Goal: Information Seeking & Learning: Learn about a topic

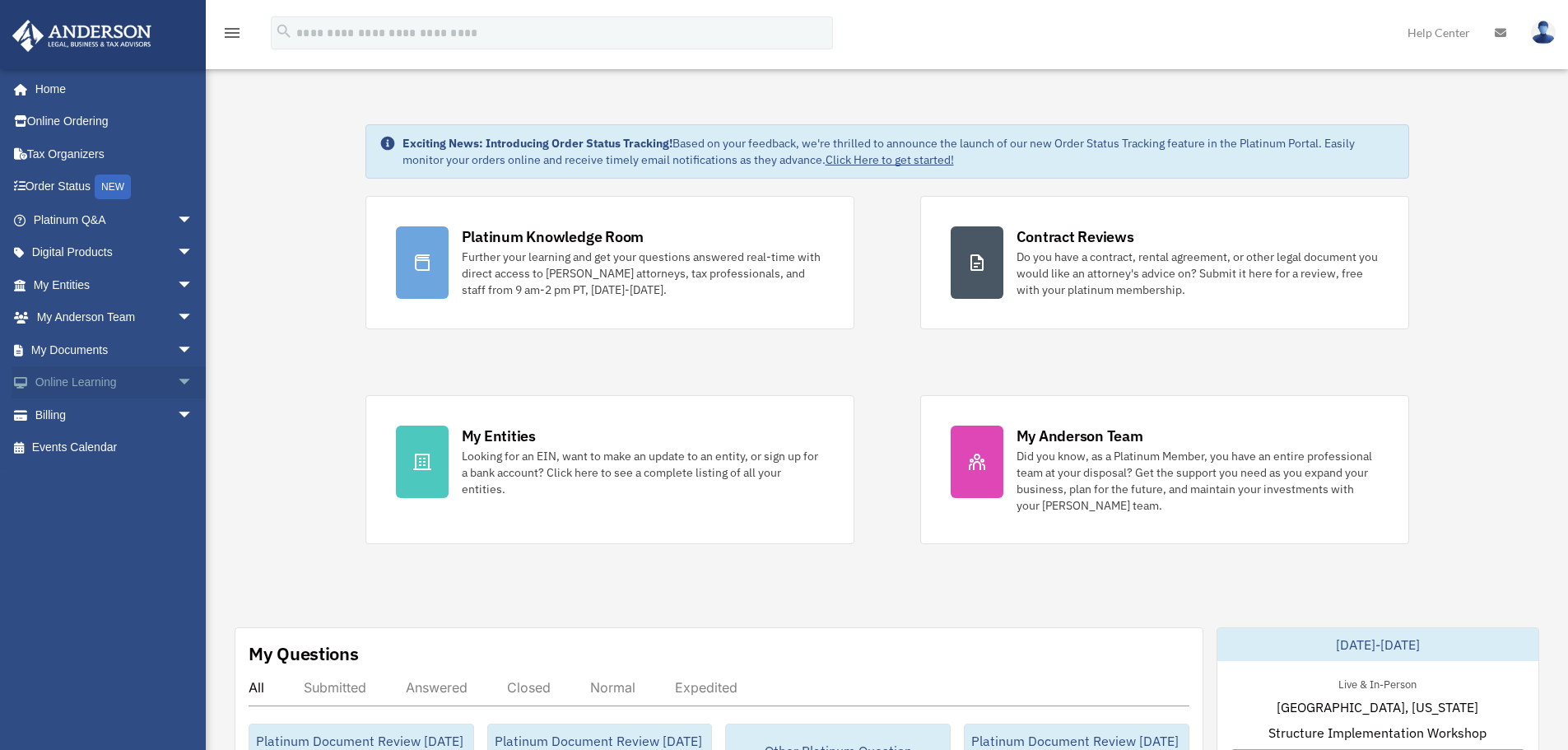
click at [177, 387] on span "arrow_drop_down" at bounding box center [193, 384] width 33 height 34
click at [177, 519] on span "arrow_drop_down" at bounding box center [193, 513] width 33 height 34
click at [126, 646] on link "Events Calendar" at bounding box center [115, 643] width 206 height 33
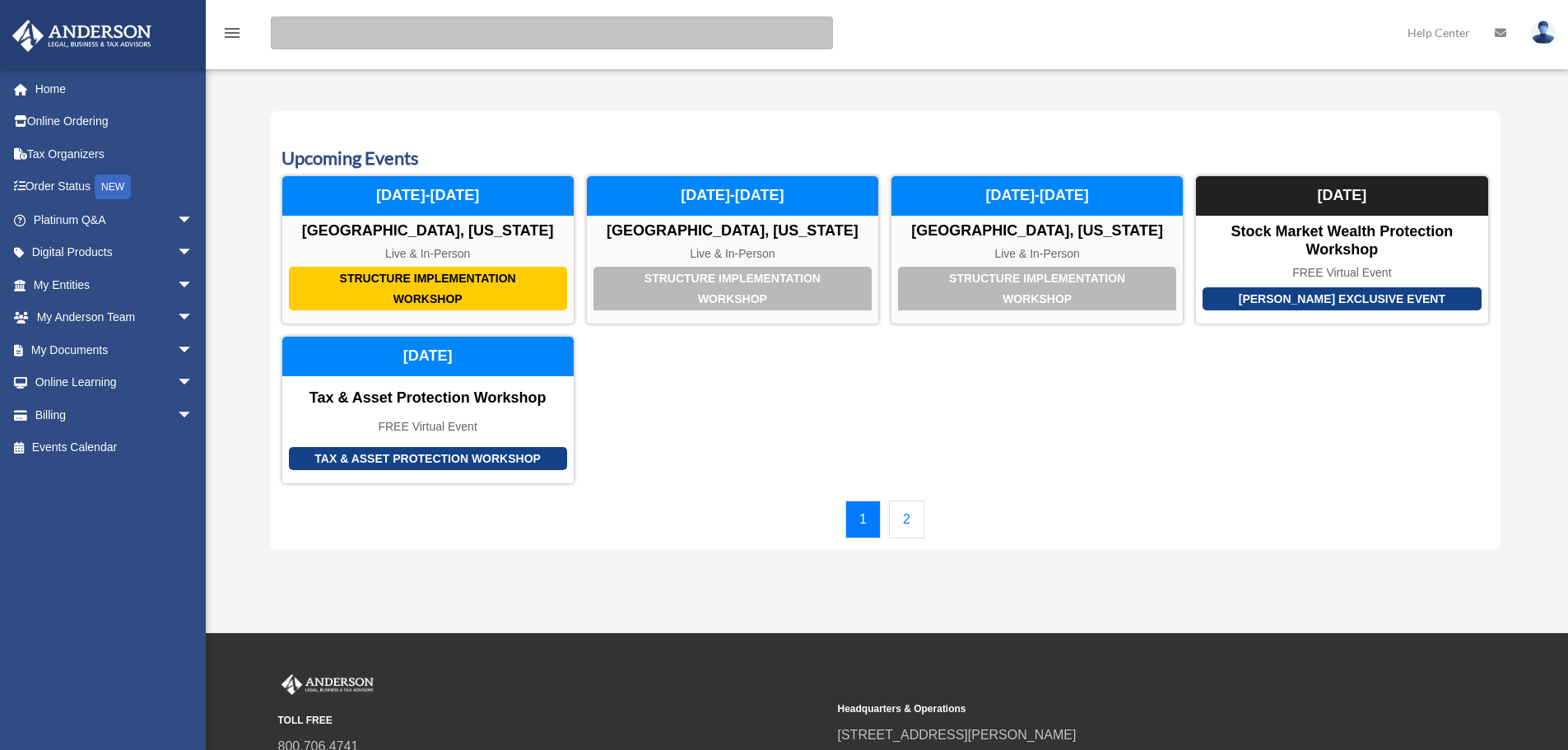
click at [421, 43] on input "search" at bounding box center [551, 32] width 562 height 33
type input "**********"
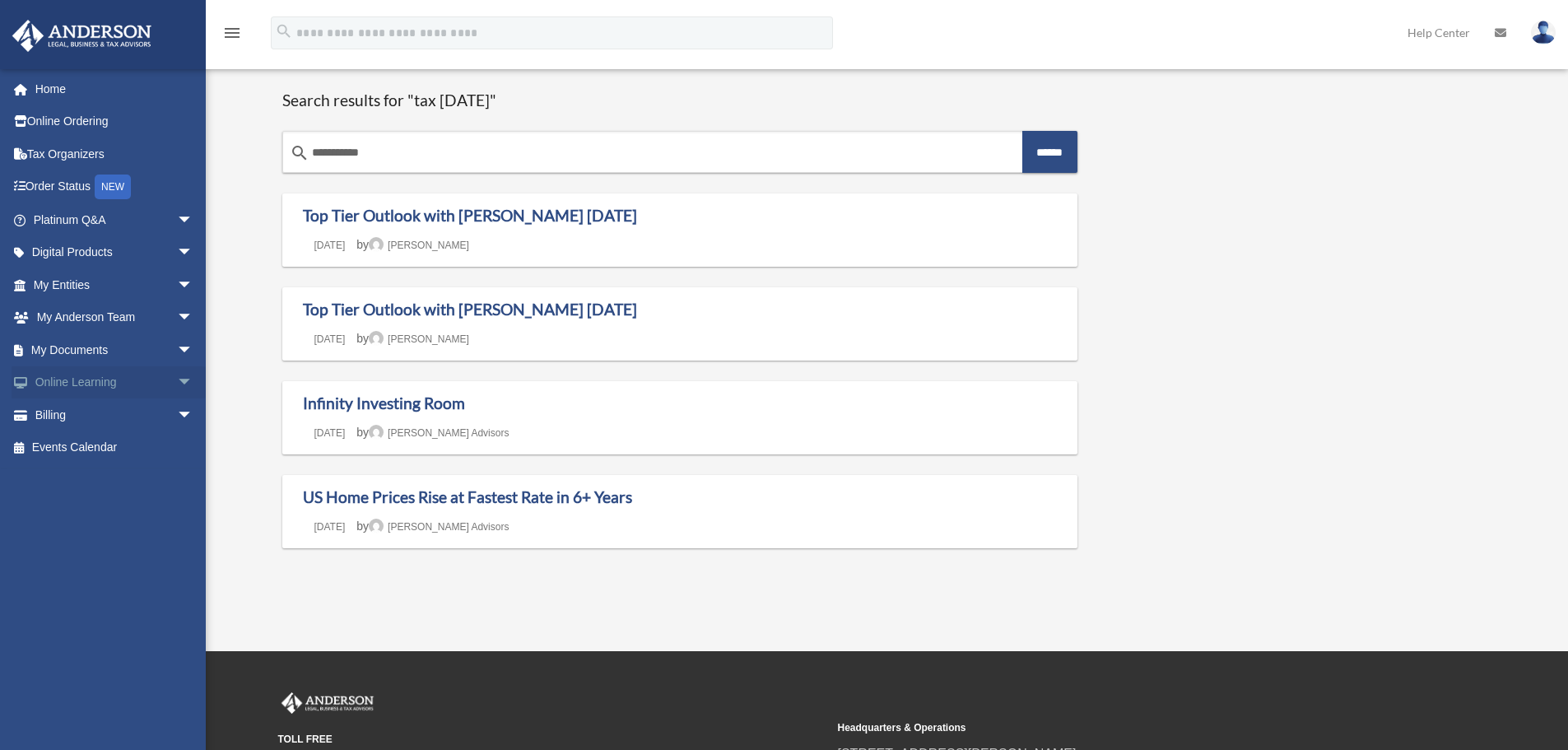
click at [193, 379] on span "arrow_drop_down" at bounding box center [193, 384] width 33 height 34
click at [96, 455] on link "Video Training" at bounding box center [121, 447] width 195 height 33
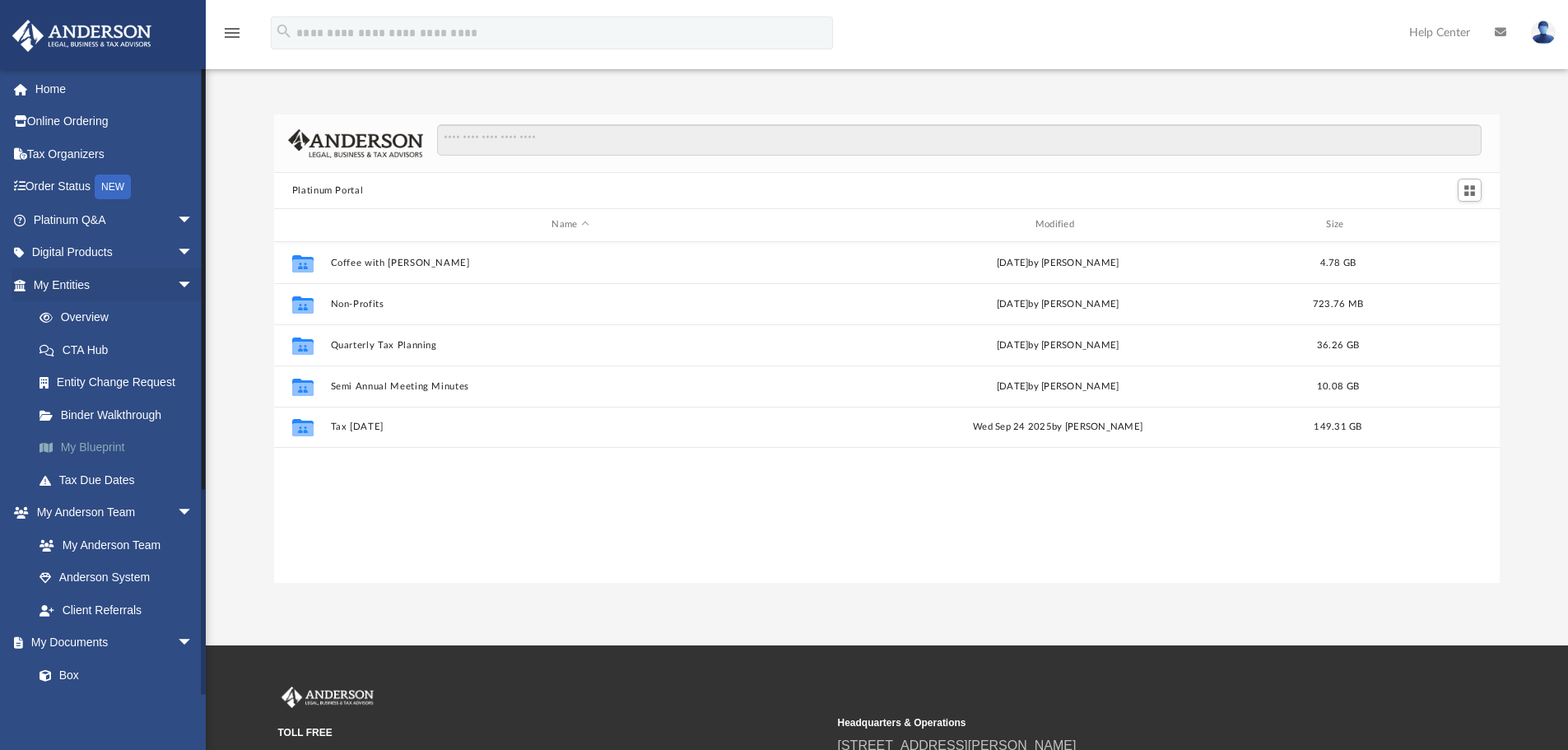
scroll to position [362, 1213]
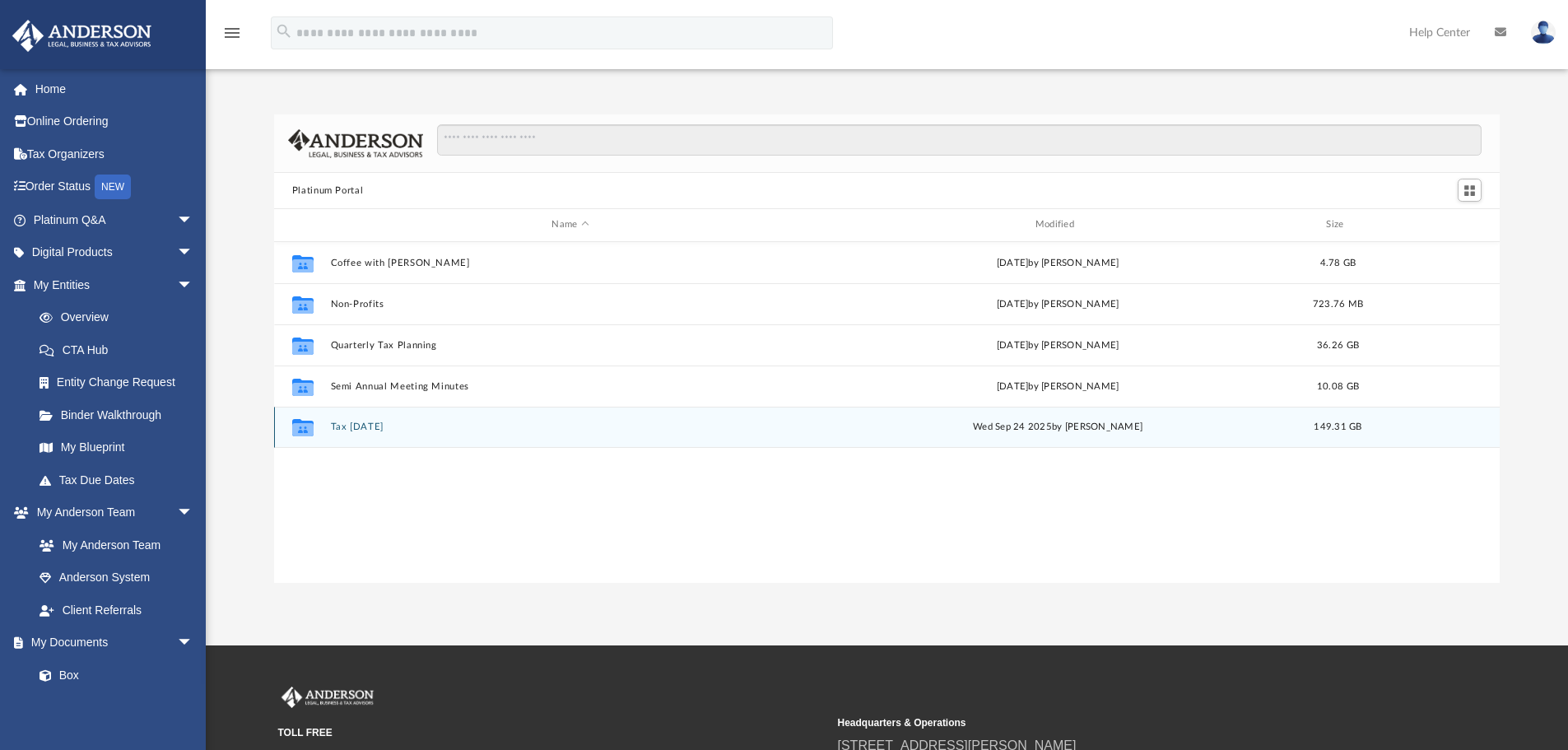
click at [414, 434] on div "Collaborated Folder Tax Tuesday Wed Sep 24 2025 by Zyan Treadwell 149.31 GB" at bounding box center [888, 427] width 1226 height 41
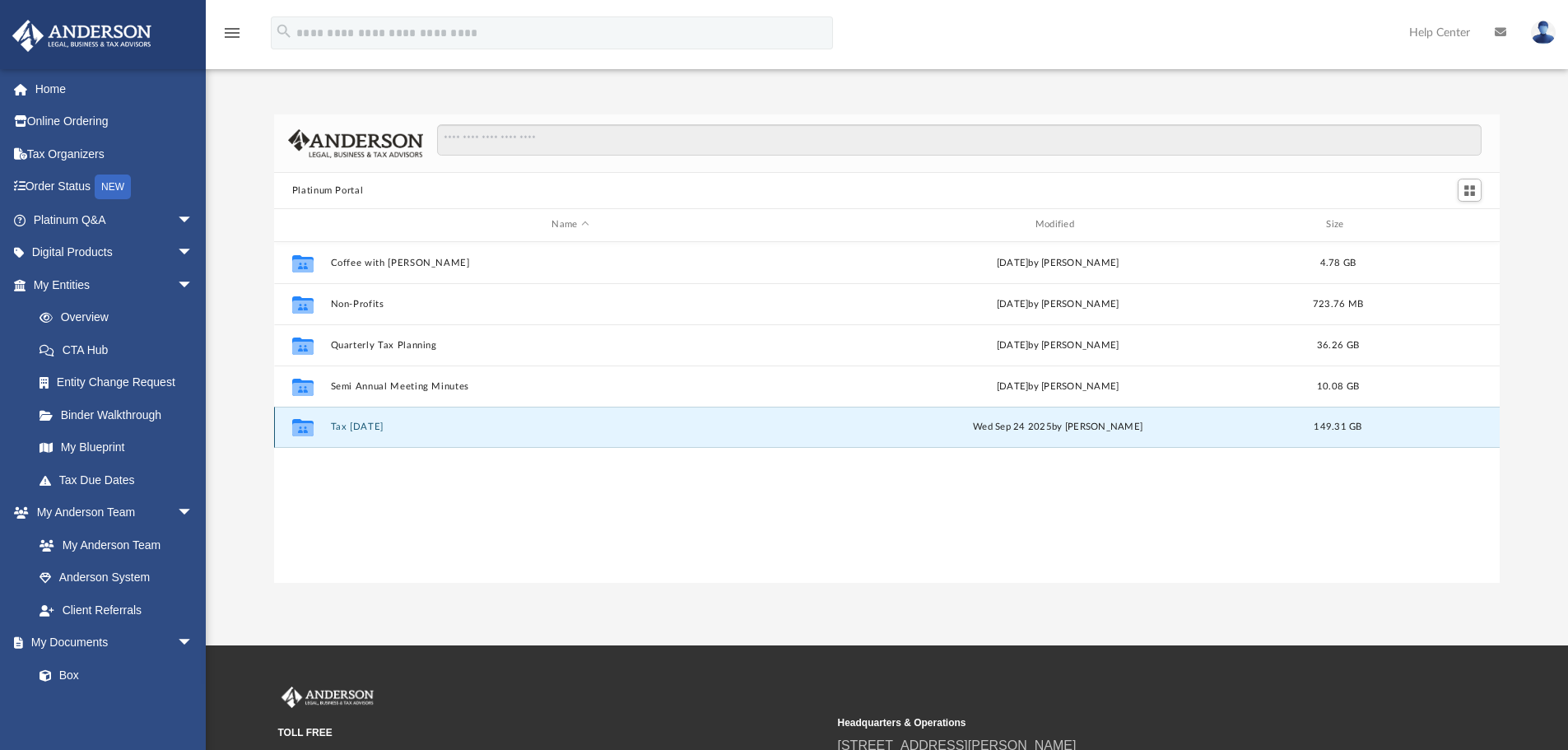
click at [414, 434] on div "Collaborated Folder Tax Tuesday Wed Sep 24 2025 by Zyan Treadwell 149.31 GB" at bounding box center [888, 427] width 1226 height 41
click at [350, 427] on button "Tax Tuesday" at bounding box center [569, 427] width 480 height 11
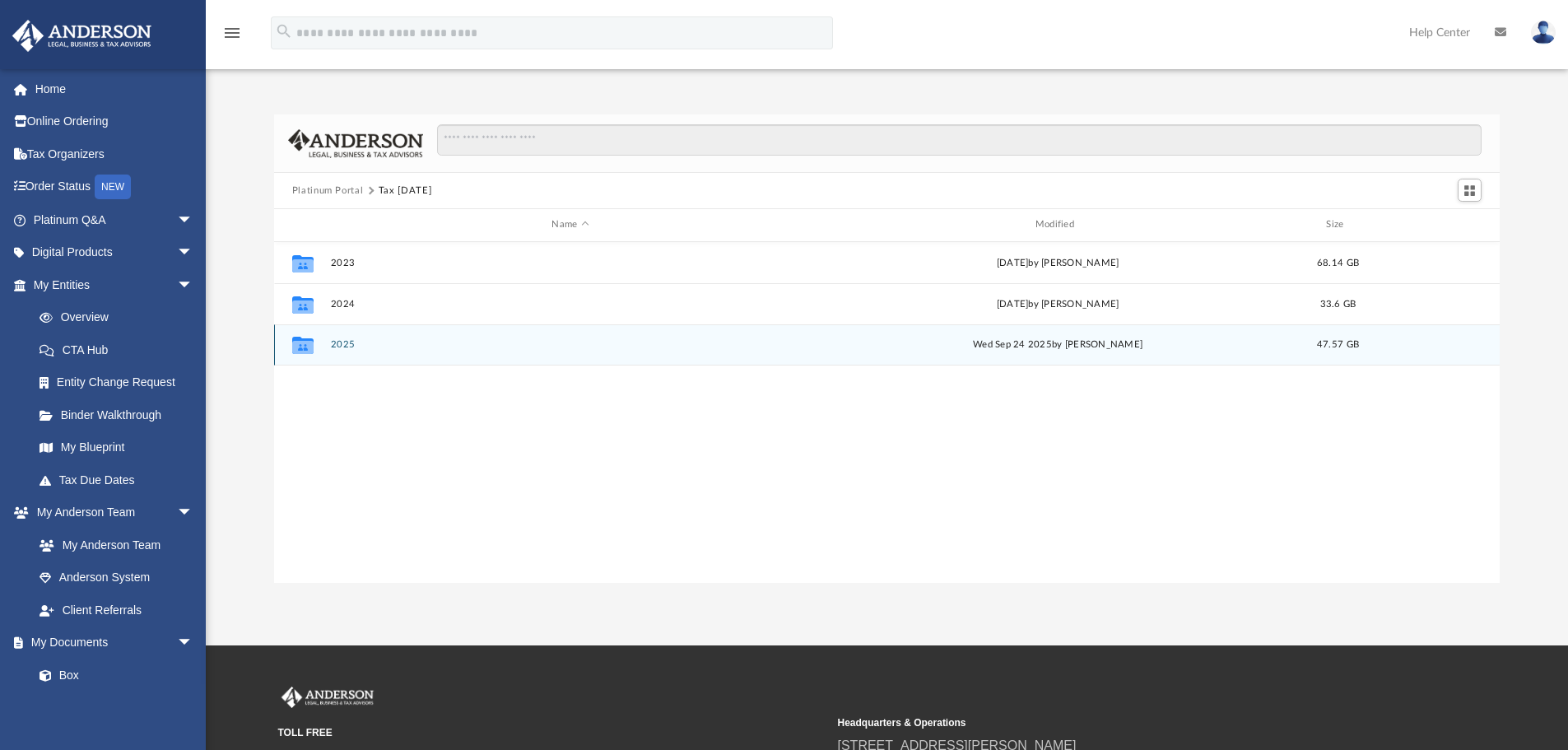
click at [351, 346] on button "2025" at bounding box center [569, 344] width 480 height 11
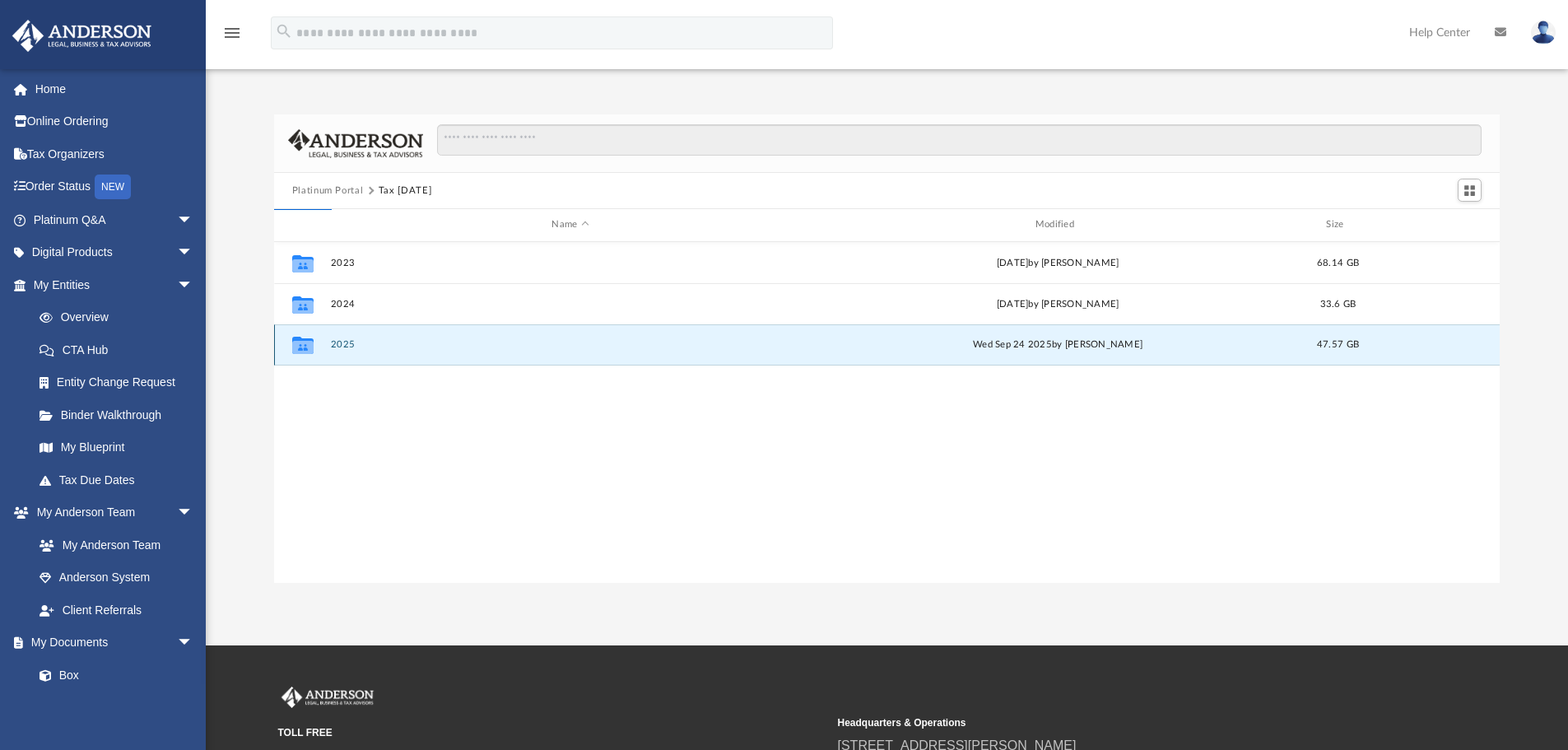
click at [351, 346] on button "2025" at bounding box center [569, 344] width 480 height 11
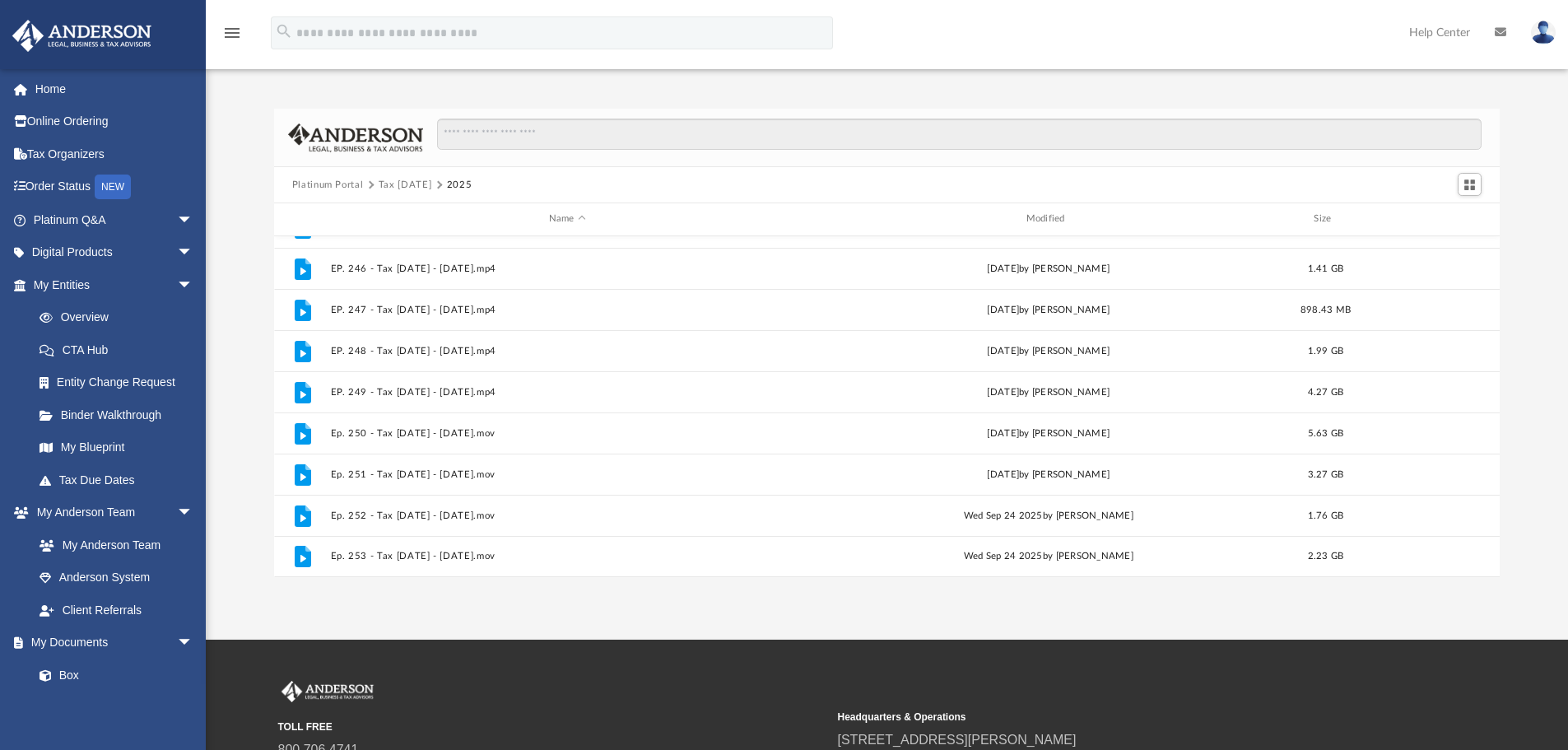
scroll to position [0, 0]
